Goal: Find specific page/section: Find specific page/section

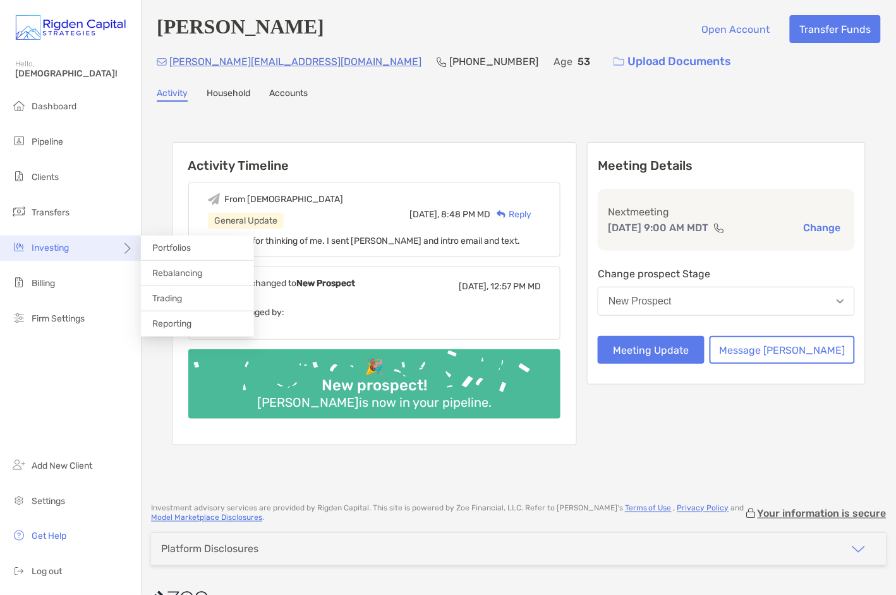
click at [59, 249] on span "Investing" at bounding box center [50, 248] width 37 height 11
click at [172, 253] on span "Portfolios" at bounding box center [171, 248] width 39 height 11
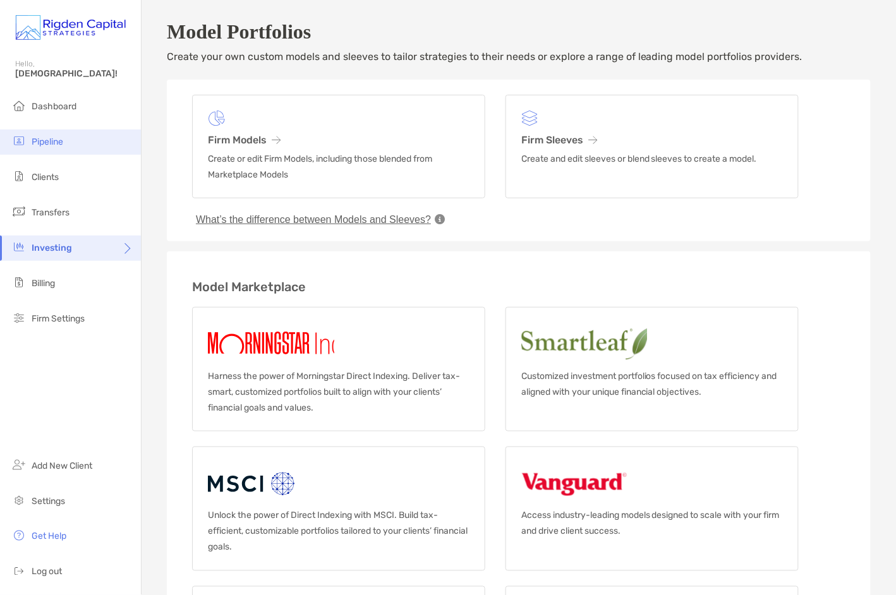
click at [51, 145] on span "Pipeline" at bounding box center [48, 141] width 32 height 11
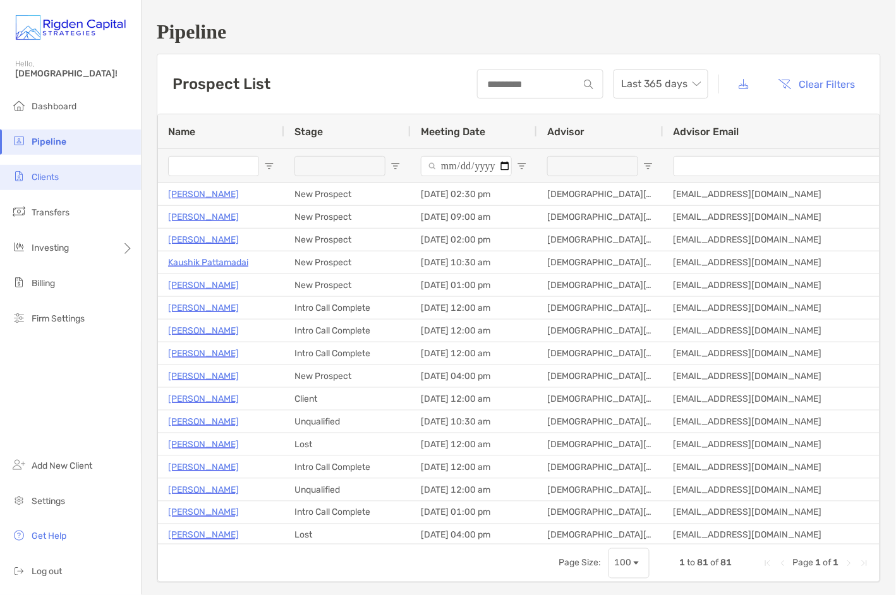
click at [54, 179] on span "Clients" at bounding box center [45, 177] width 27 height 11
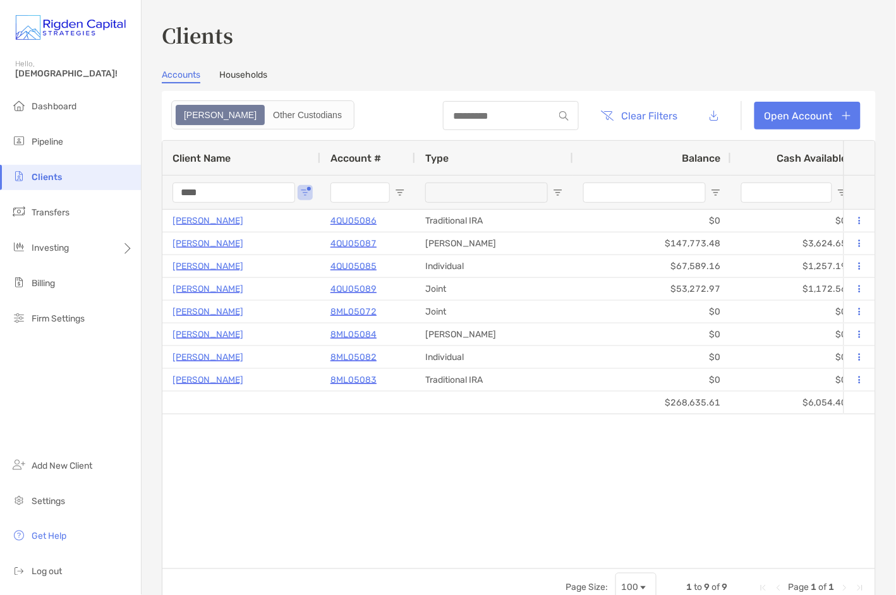
drag, startPoint x: 175, startPoint y: 190, endPoint x: 158, endPoint y: 190, distance: 17.1
click at [158, 190] on div "Clients Accounts Households Zoe Other Custodians Clear Filters Open Account 1 t…" at bounding box center [519, 297] width 754 height 595
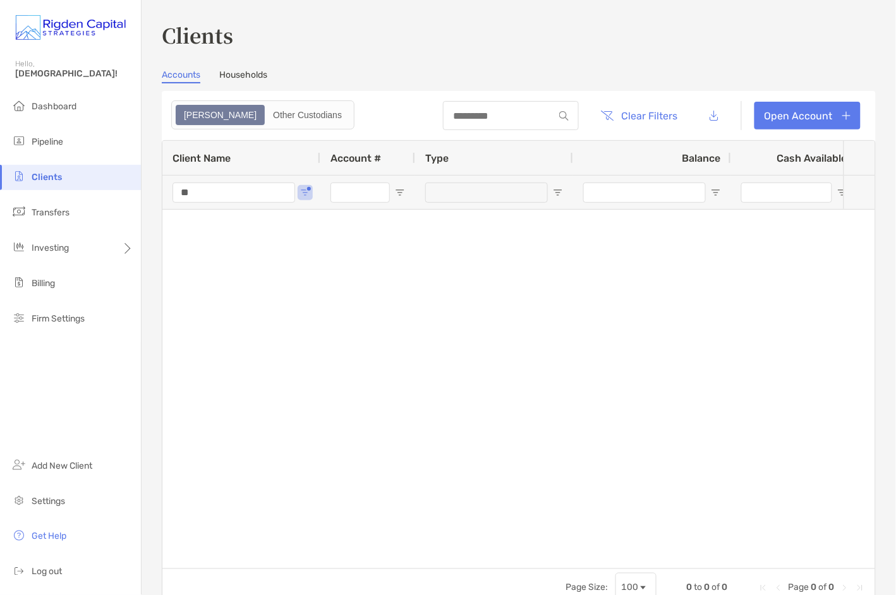
type input "*"
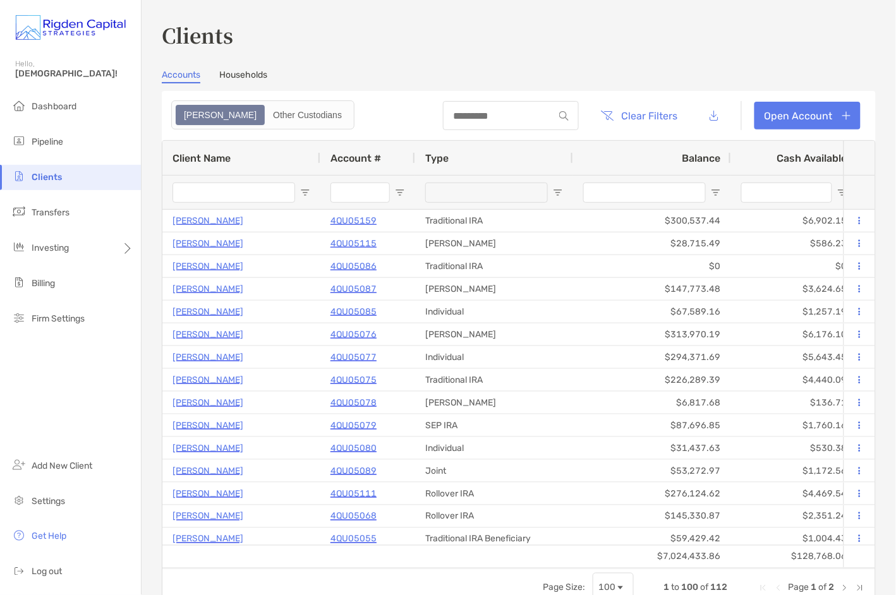
click at [384, 63] on div "Clients Accounts Households Zoe Other Custodians Clear Filters Open Account 1 t…" at bounding box center [519, 313] width 714 height 587
